Goal: Transaction & Acquisition: Purchase product/service

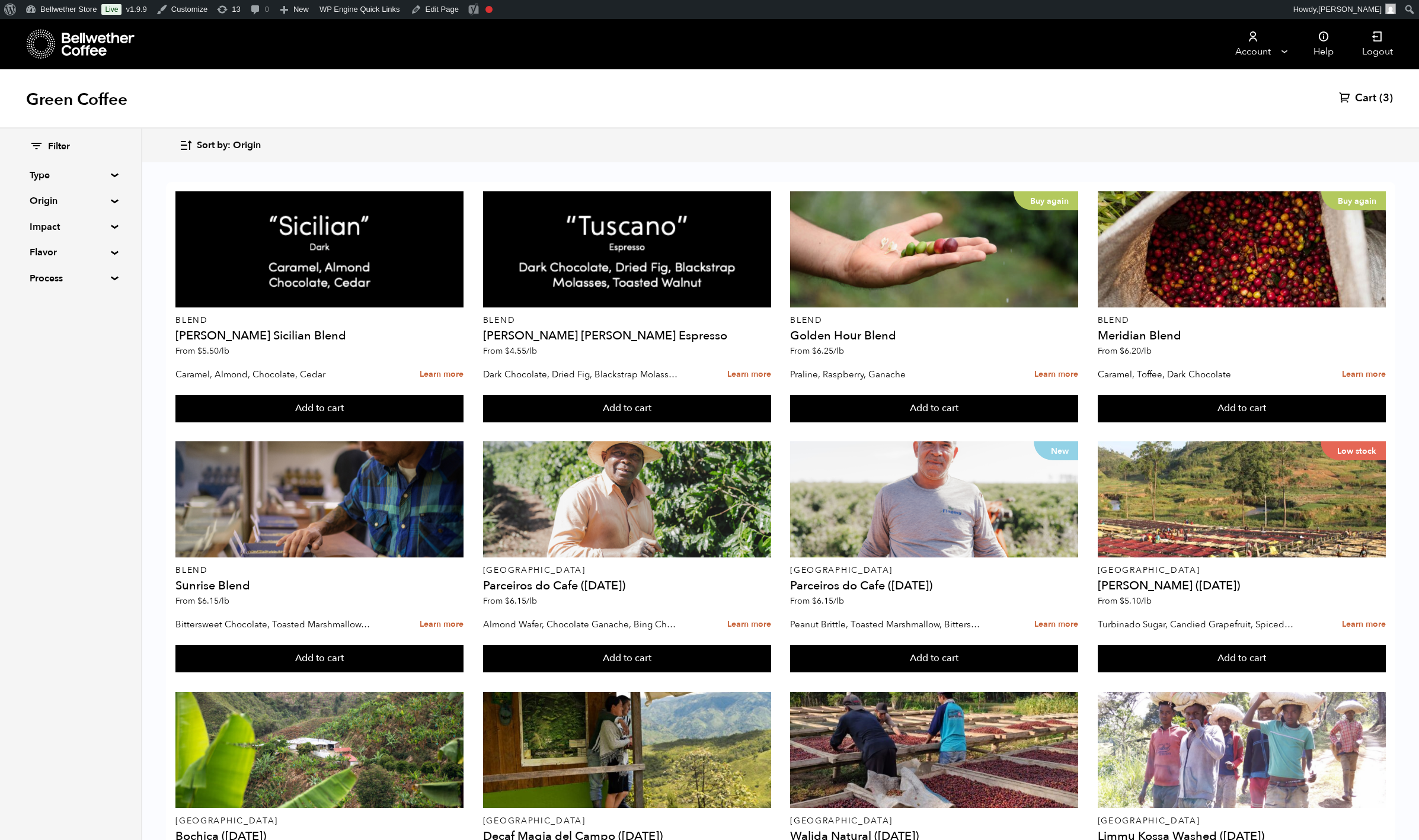
click at [384, 105] on div "Green Coffee Cart (3)" at bounding box center [709, 99] width 1419 height 59
click at [112, 208] on summary "Origin" at bounding box center [70, 201] width 82 height 15
click at [112, 325] on span "[GEOGRAPHIC_DATA]" at bounding box center [79, 318] width 66 height 13
click at [0, 0] on input "[GEOGRAPHIC_DATA]" at bounding box center [0, 0] width 0 height 0
checkbox input "true"
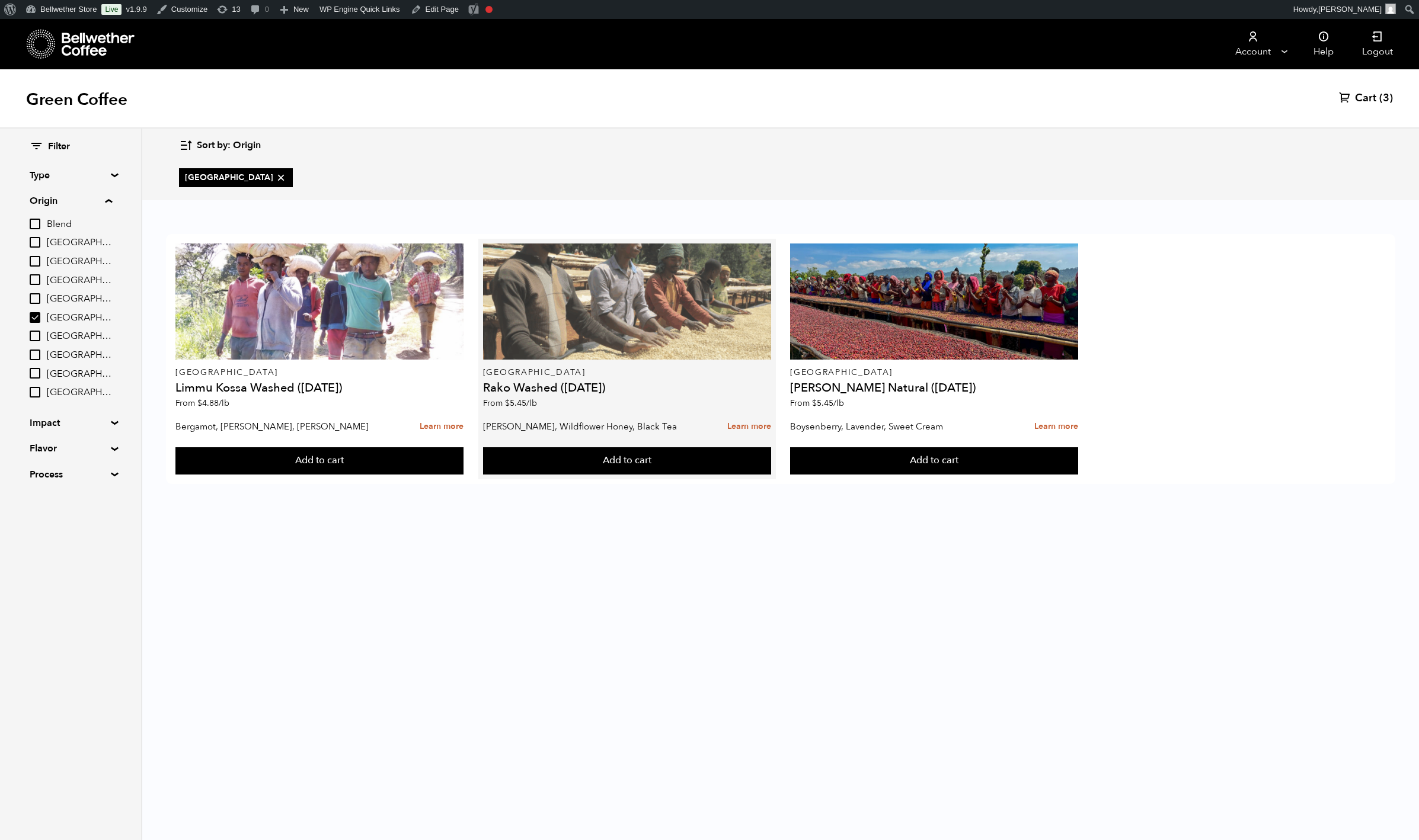
click at [661, 311] on div at bounding box center [627, 302] width 288 height 117
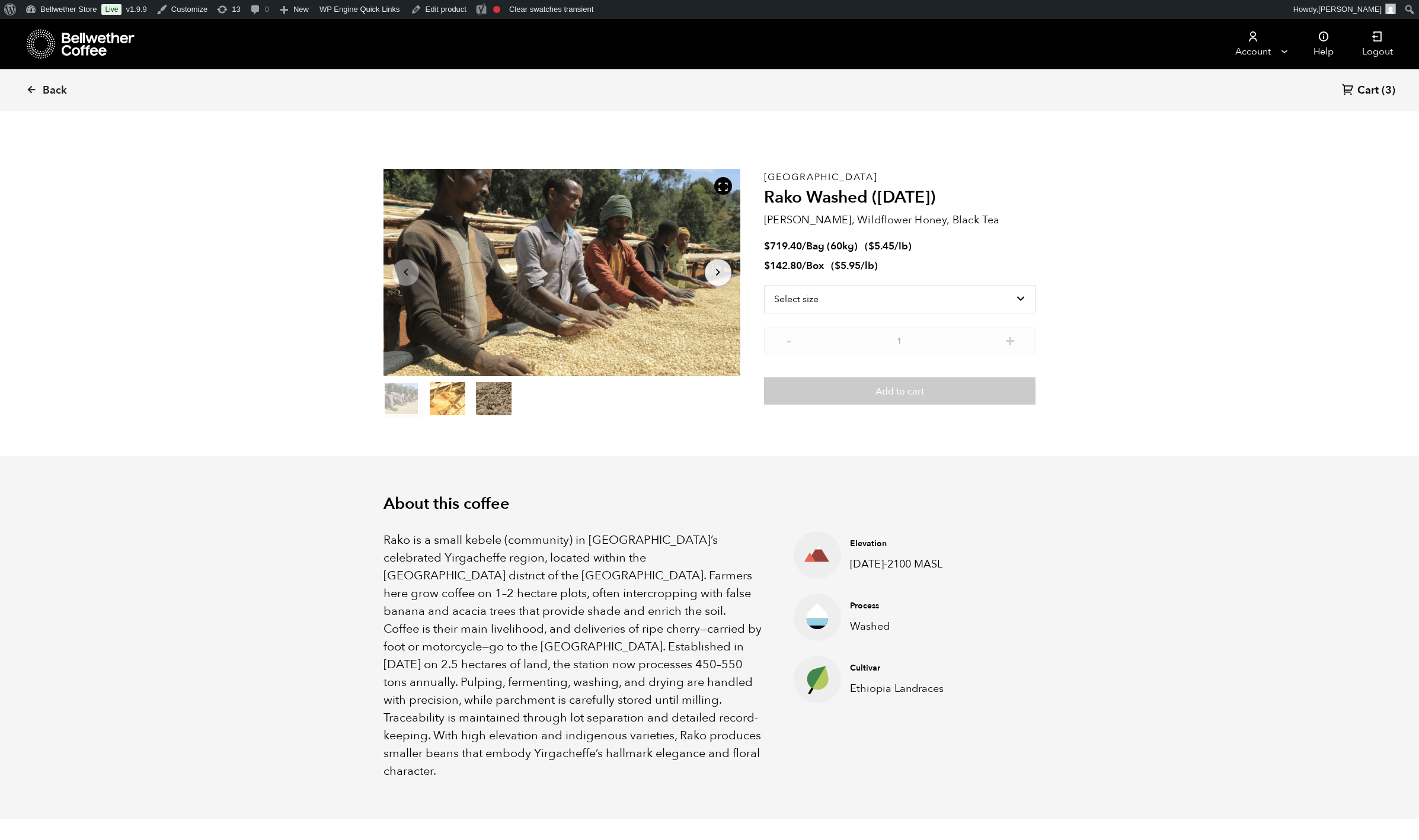
scroll to position [515, 586]
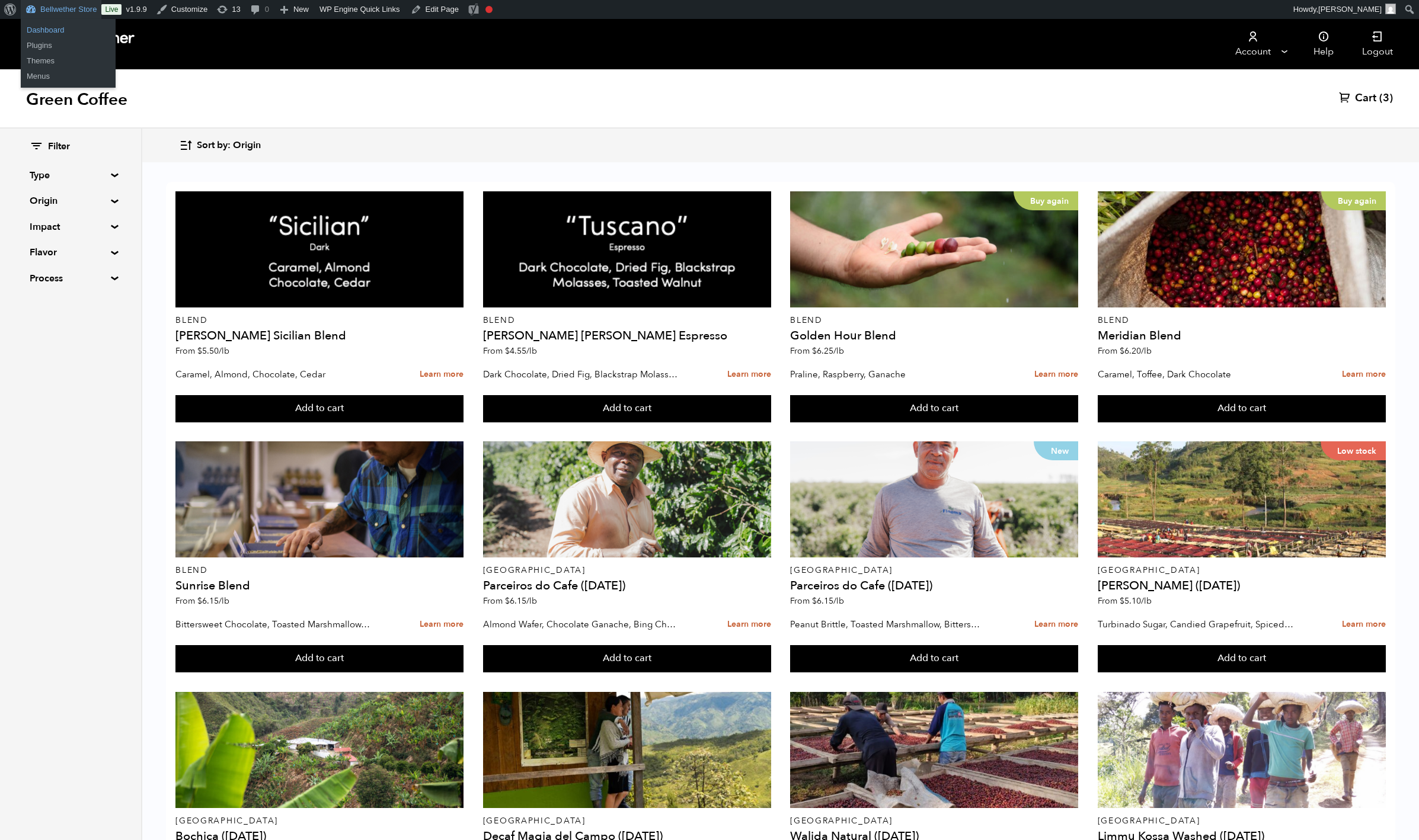
click at [67, 36] on link "Dashboard" at bounding box center [68, 30] width 95 height 15
